Goal: Task Accomplishment & Management: Use online tool/utility

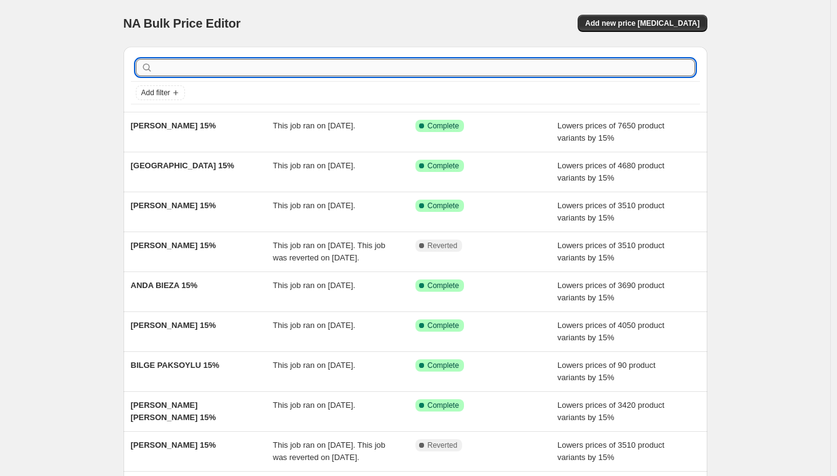
click at [246, 61] on input "text" at bounding box center [424, 67] width 539 height 17
paste input "Weds work -[DATE] Pricing update with discount of [PERSON_NAME] BRE - 214 produ…"
type input "Weds work -[DATE] Pricing update with discount of [PERSON_NAME] BRE - 214 produ…"
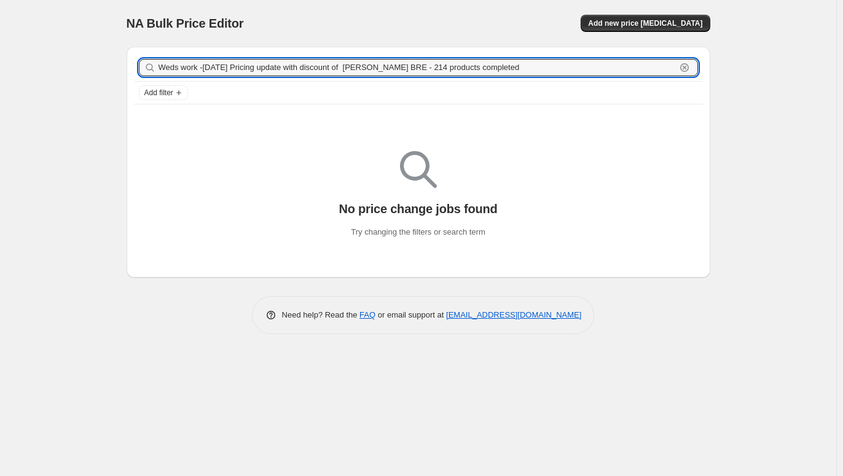
drag, startPoint x: 396, startPoint y: 68, endPoint x: 142, endPoint y: 70, distance: 253.7
click at [142, 70] on div "Weds work -[DATE] Pricing update with discount of [PERSON_NAME] BRE - 214 produ…" at bounding box center [418, 67] width 559 height 17
type input "[PERSON_NAME] RUT BRE - 214 products completed"
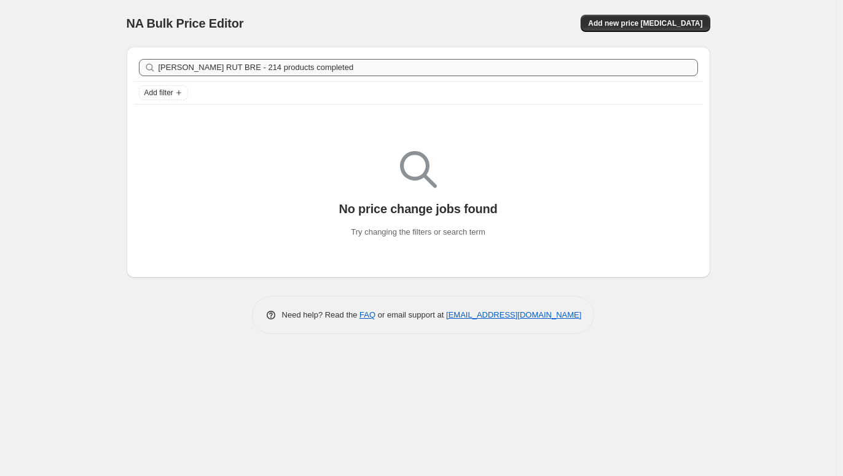
drag, startPoint x: 218, startPoint y: 69, endPoint x: 282, endPoint y: 75, distance: 64.1
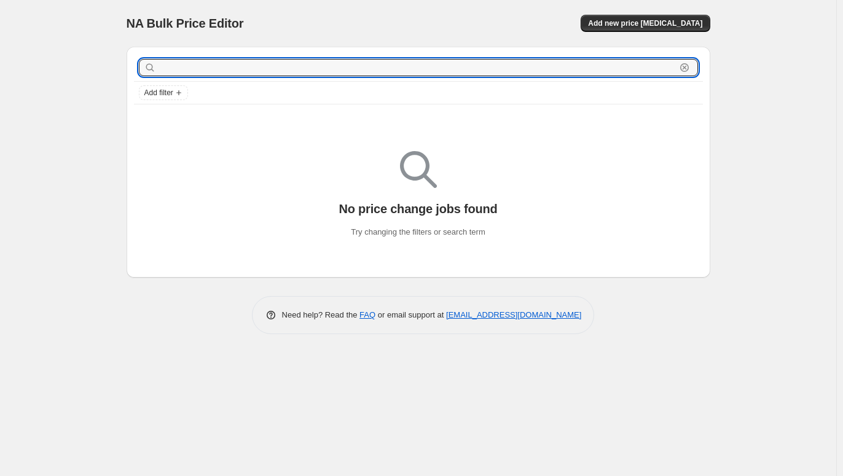
drag, startPoint x: 347, startPoint y: 66, endPoint x: 93, endPoint y: 67, distance: 253.7
click at [93, 67] on div "NA Bulk Price Editor. This page is ready NA Bulk Price Editor Add new price [ME…" at bounding box center [418, 238] width 836 height 476
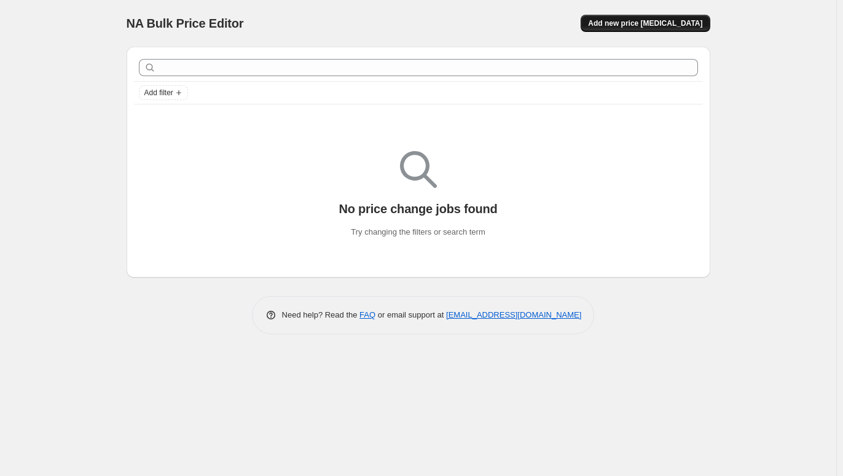
click at [675, 20] on span "Add new price [MEDICAL_DATA]" at bounding box center [645, 23] width 114 height 10
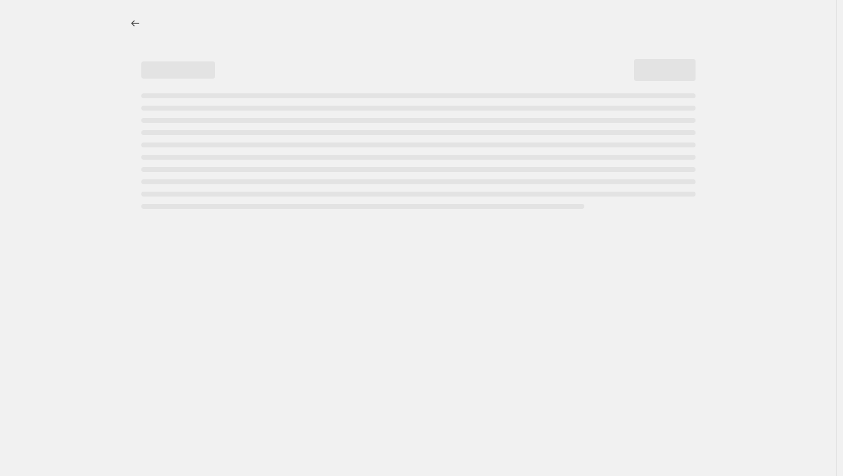
select select "percentage"
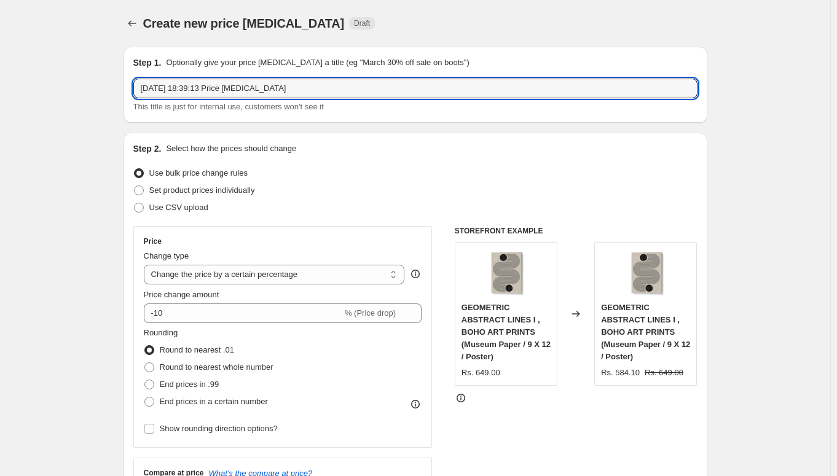
drag, startPoint x: 309, startPoint y: 94, endPoint x: 95, endPoint y: 93, distance: 214.4
paste input "[PERSON_NAME] RUT BRE"
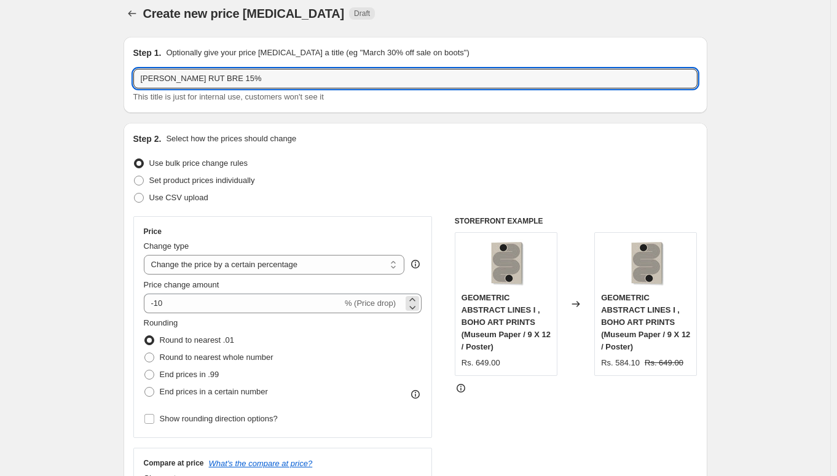
scroll to position [19, 0]
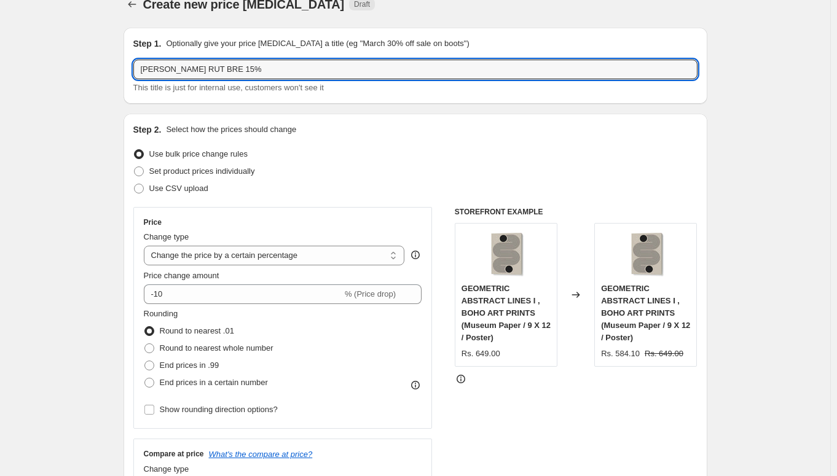
type input "[PERSON_NAME] RUT BRE 15%"
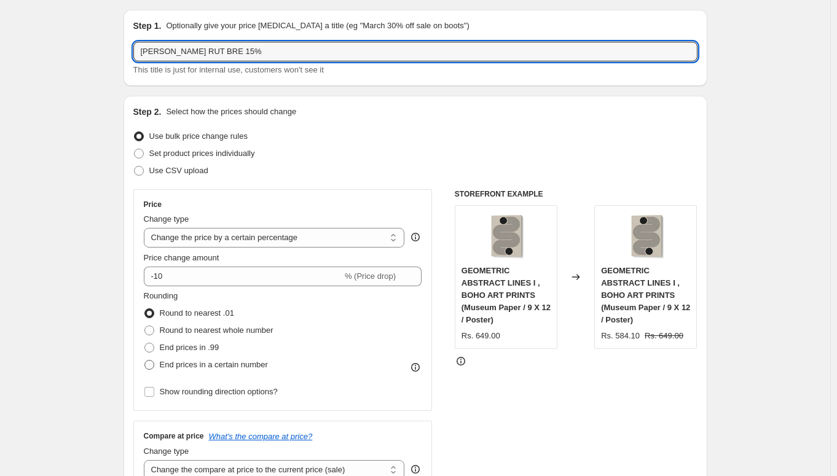
scroll to position [103, 0]
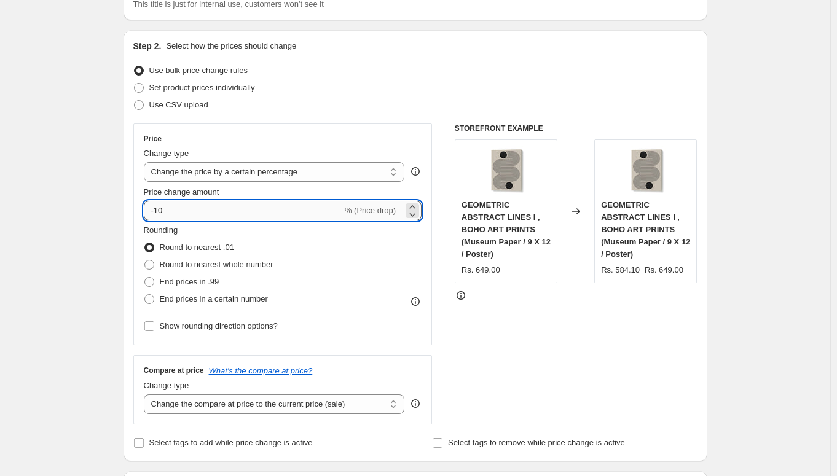
click at [193, 216] on input "-10" at bounding box center [243, 211] width 198 height 20
type input "-15"
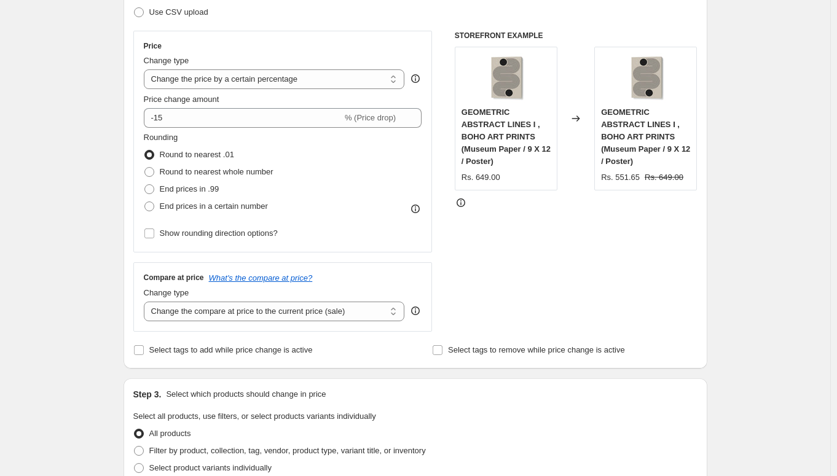
scroll to position [291, 0]
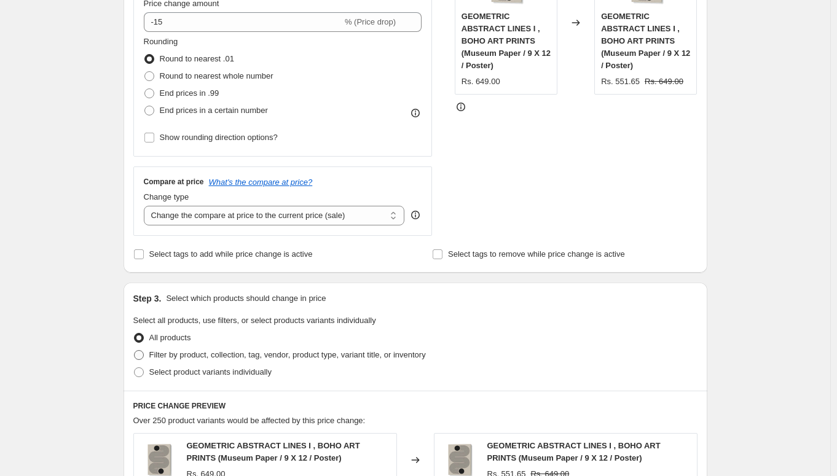
click at [195, 354] on span "Filter by product, collection, tag, vendor, product type, variant title, or inv…" at bounding box center [287, 354] width 276 height 9
click at [135, 351] on input "Filter by product, collection, tag, vendor, product type, variant title, or inv…" at bounding box center [134, 350] width 1 height 1
radio input "true"
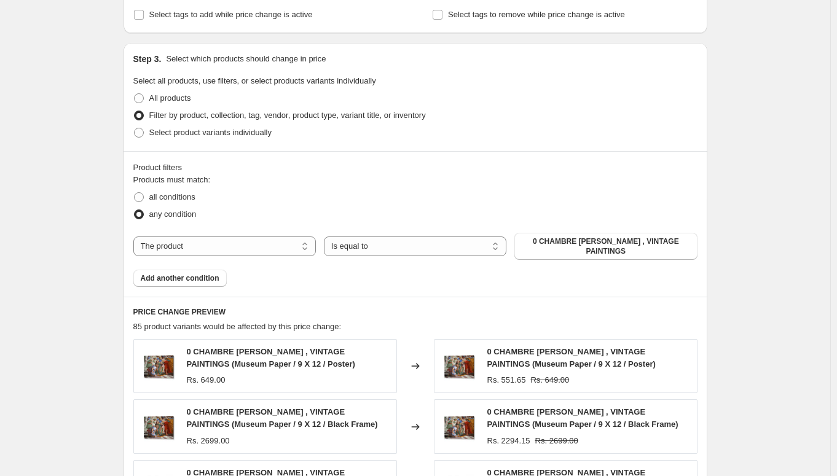
scroll to position [561, 0]
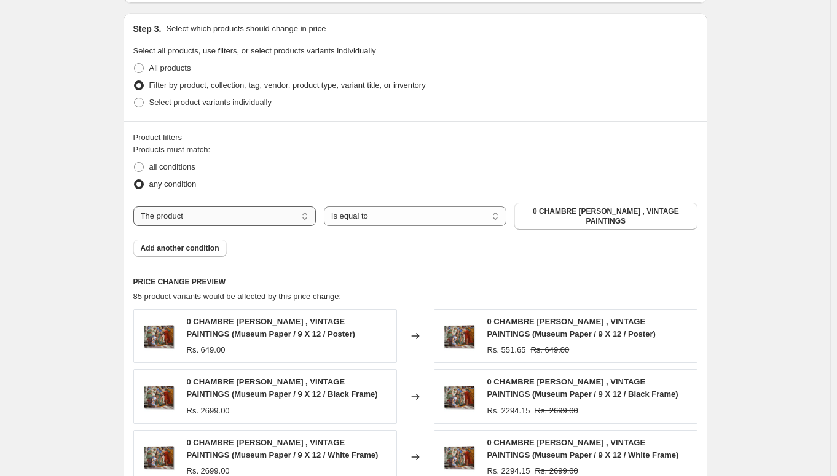
click at [283, 212] on select "The product The product's collection The product's tag The product's vendor The…" at bounding box center [224, 216] width 182 height 20
select select "collection"
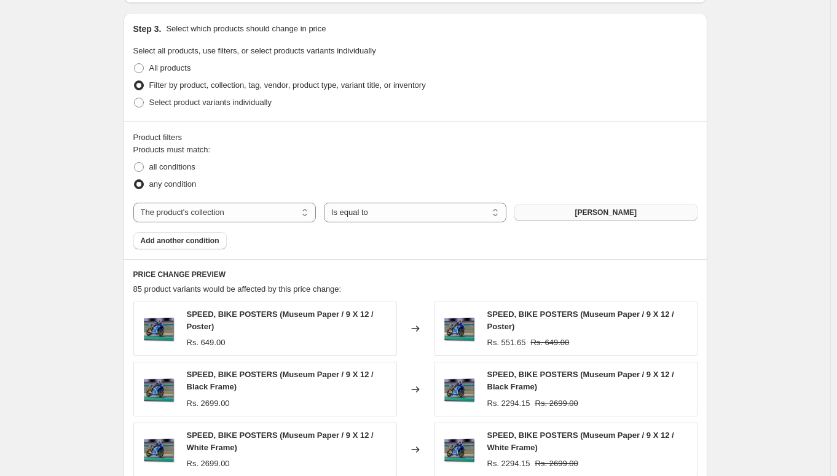
click at [588, 214] on span "[PERSON_NAME]" at bounding box center [605, 213] width 62 height 10
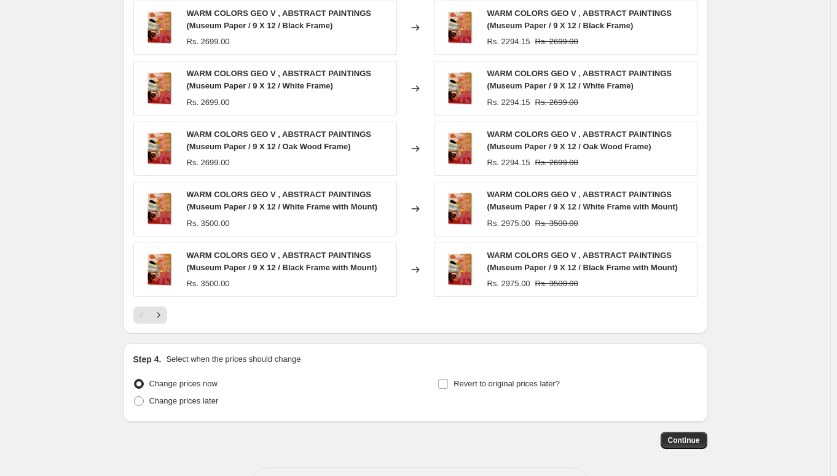
scroll to position [908, 0]
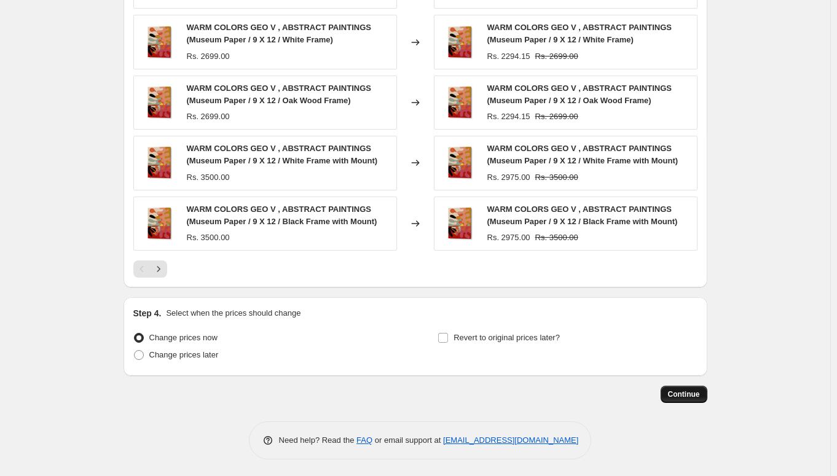
click at [682, 389] on span "Continue" at bounding box center [684, 394] width 32 height 10
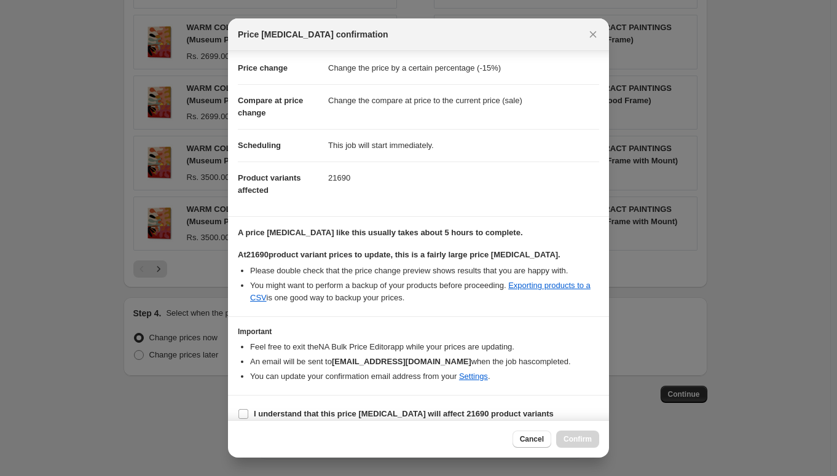
scroll to position [44, 0]
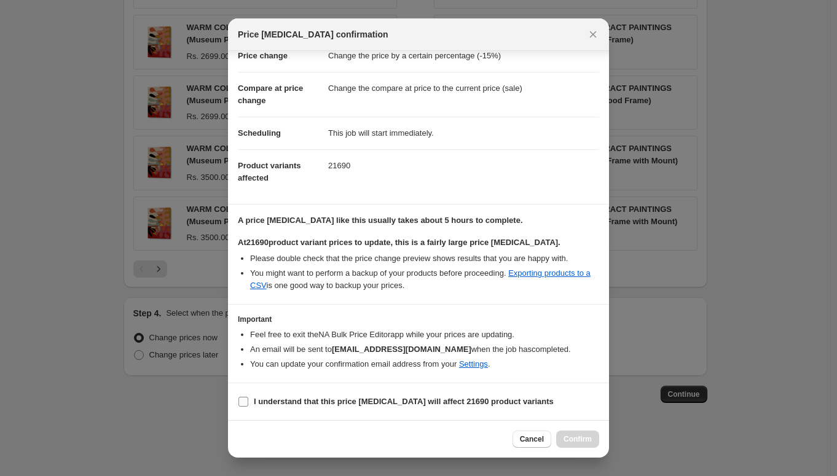
click at [292, 397] on b "I understand that this price [MEDICAL_DATA] will affect 21690 product variants" at bounding box center [404, 401] width 300 height 9
click at [248, 397] on input "I understand that this price [MEDICAL_DATA] will affect 21690 product variants" at bounding box center [243, 402] width 10 height 10
checkbox input "true"
click at [586, 439] on span "Confirm" at bounding box center [577, 439] width 28 height 10
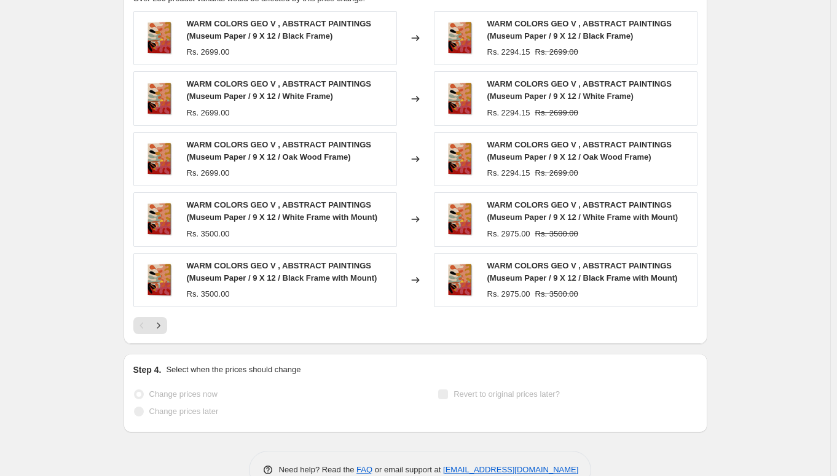
scroll to position [940, 0]
